Goal: Information Seeking & Learning: Find specific fact

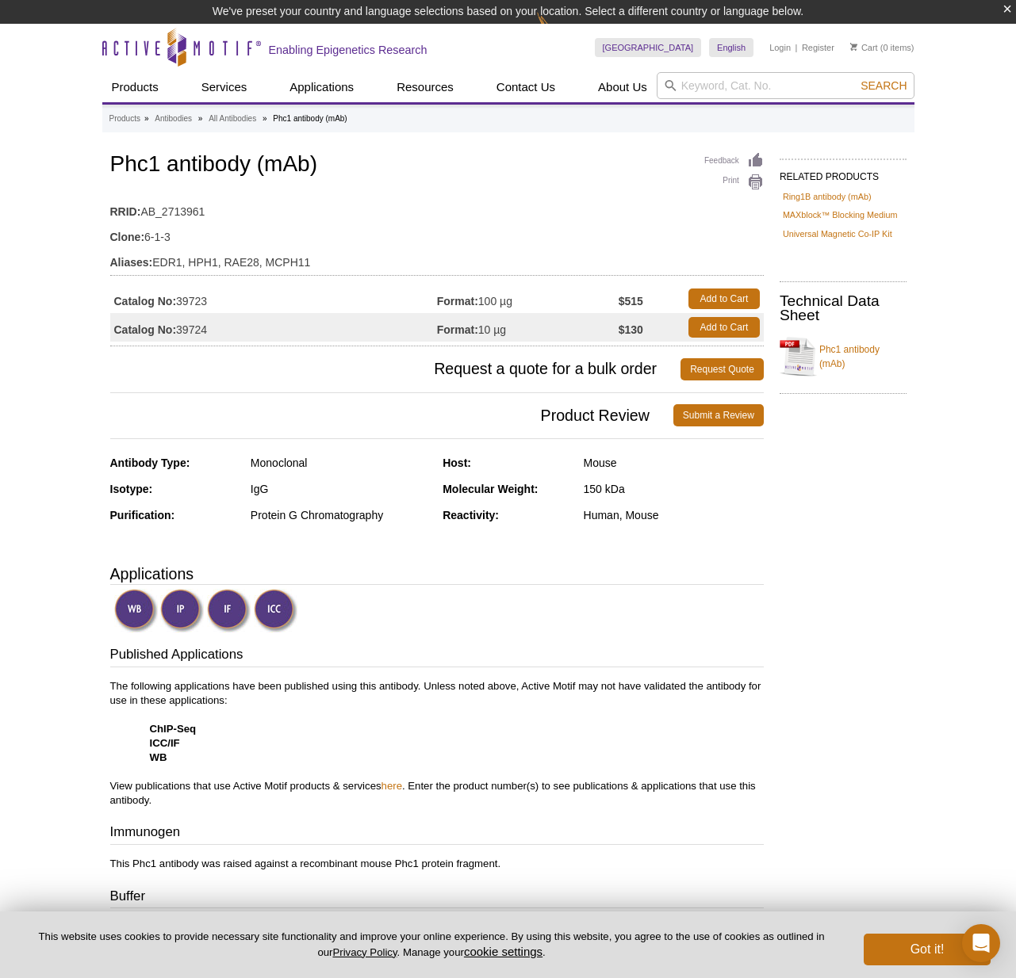
drag, startPoint x: 217, startPoint y: 304, endPoint x: 179, endPoint y: 304, distance: 38.1
click at [179, 304] on td "Catalog No: 39723" at bounding box center [273, 299] width 327 height 29
copy td "39723"
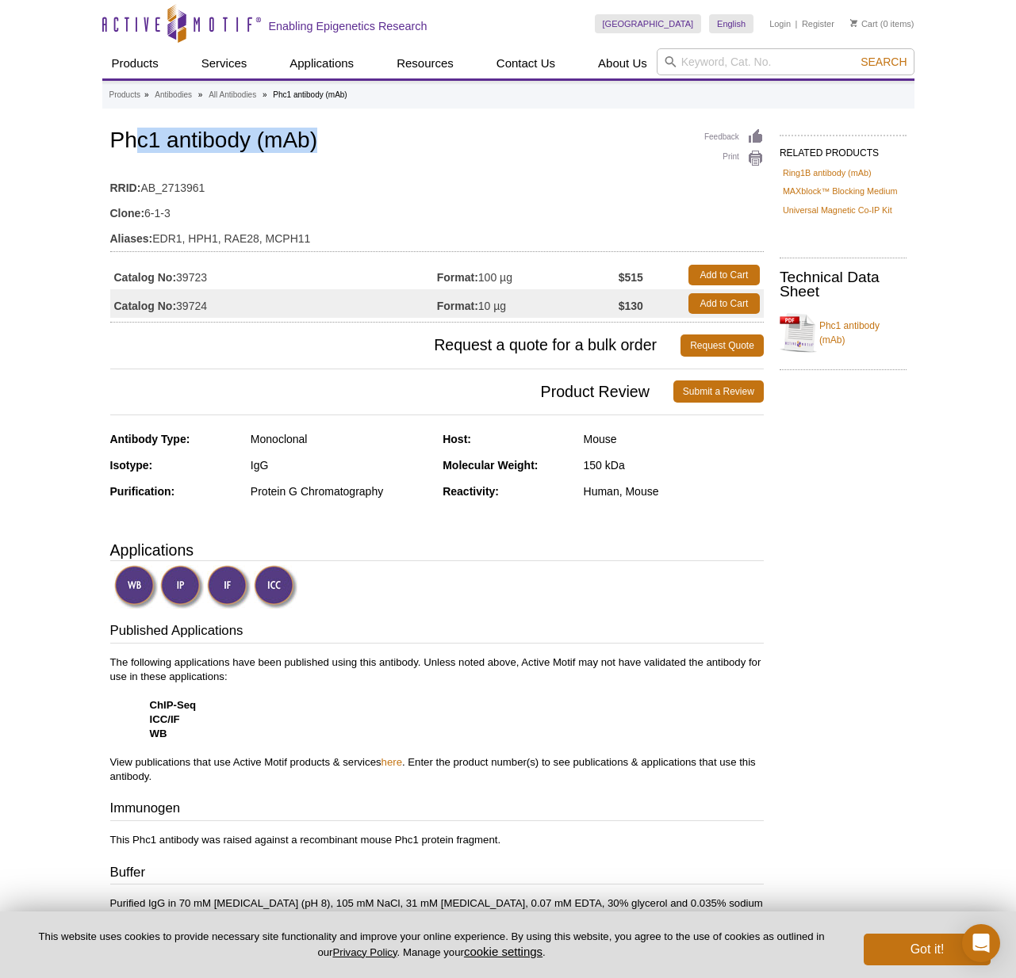
drag, startPoint x: 321, startPoint y: 152, endPoint x: 136, endPoint y: 149, distance: 185.6
click at [136, 149] on h1 "Phc1 antibody (mAb)" at bounding box center [436, 141] width 653 height 27
click at [235, 172] on td "RRID: AB_2713961" at bounding box center [436, 183] width 653 height 25
drag, startPoint x: 203, startPoint y: 154, endPoint x: 117, endPoint y: 146, distance: 86.0
click at [117, 146] on h1 "Phc1 antibody (mAb)" at bounding box center [436, 141] width 653 height 27
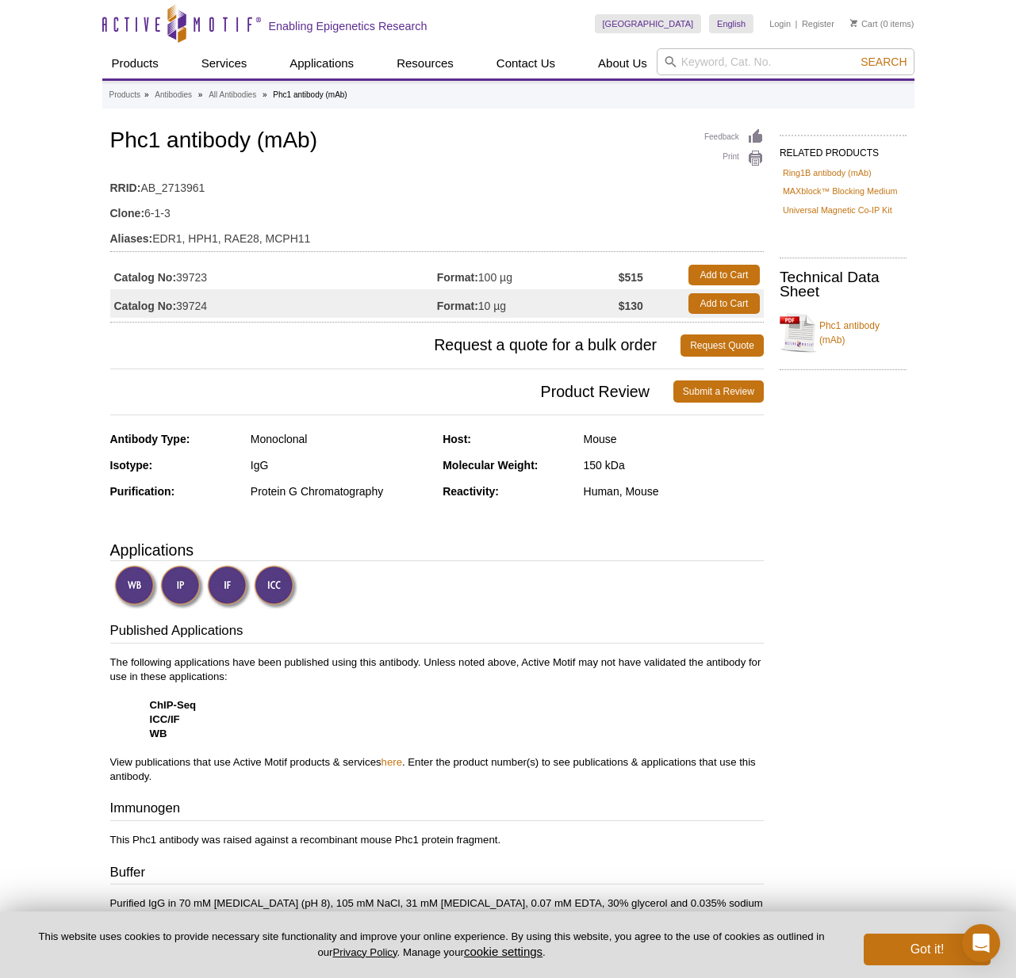
drag, startPoint x: 316, startPoint y: 187, endPoint x: 320, endPoint y: 168, distance: 19.6
click at [316, 186] on td "RRID: AB_2713961" at bounding box center [436, 183] width 653 height 25
drag, startPoint x: 331, startPoint y: 149, endPoint x: 94, endPoint y: 148, distance: 237.1
click at [94, 148] on div "Active Motif Logo Enabling Epigenetics Research 0 Search Skip to content Active…" at bounding box center [508, 756] width 1016 height 1513
copy h1 "Phc1 antibody (mAb)"
